Goal: Task Accomplishment & Management: Use online tool/utility

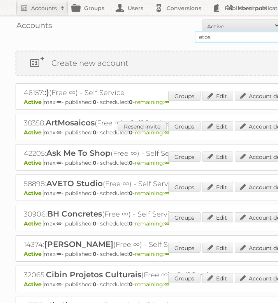
drag, startPoint x: 218, startPoint y: 41, endPoint x: 165, endPoint y: 32, distance: 54.1
click at [166, 34] on form "All Active Expired Pending All Paid Trials Self service etos Search" at bounding box center [191, 30] width 350 height 23
type input "lidl be"
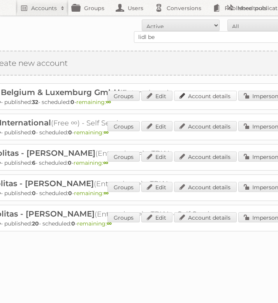
scroll to position [0, 78]
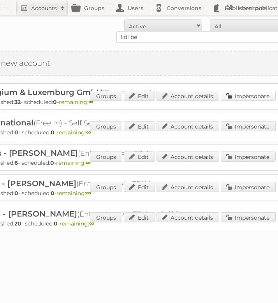
click at [252, 97] on link "Impersonate" at bounding box center [248, 96] width 55 height 10
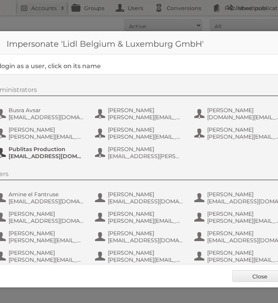
click at [65, 146] on span "Publitas Production" at bounding box center [47, 149] width 76 height 7
